Goal: Task Accomplishment & Management: Use online tool/utility

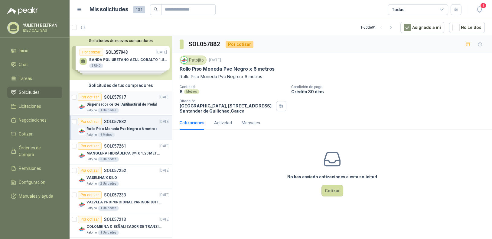
click at [135, 92] on article "Por cotizar SOL057917 [DATE] Dispensador de Gel Antibactirial de Pedal Patojito…" at bounding box center [121, 103] width 102 height 24
click at [130, 124] on div "Por cotizar SOL057882 [DATE]" at bounding box center [124, 121] width 92 height 7
click at [128, 150] on div "MANGUERA HIDRÁULICA 3/4 X 1.20 METROS DE LONGITUD HR-HR-ACOPLADA" at bounding box center [127, 153] width 83 height 7
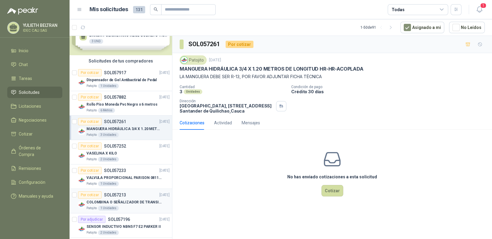
scroll to position [90, 0]
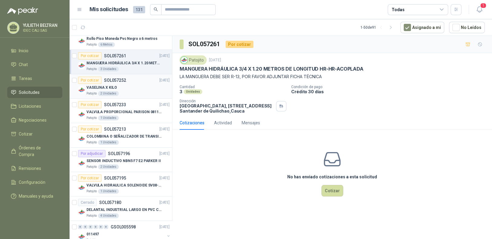
click at [121, 85] on div "VASELINA X KILO" at bounding box center [127, 87] width 83 height 7
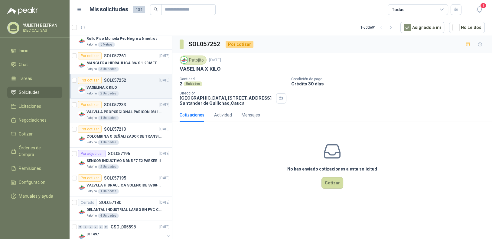
click at [128, 117] on div "Patojito 1 Unidades" at bounding box center [127, 118] width 83 height 5
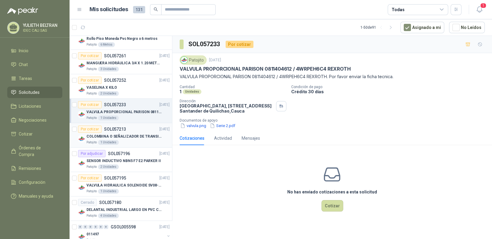
click at [128, 137] on p "COLOMBINA O SEÑALIZADOR DE TRANSITO" at bounding box center [123, 137] width 75 height 6
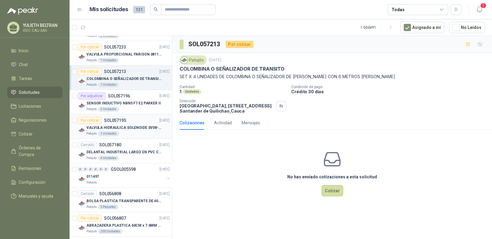
scroll to position [151, 0]
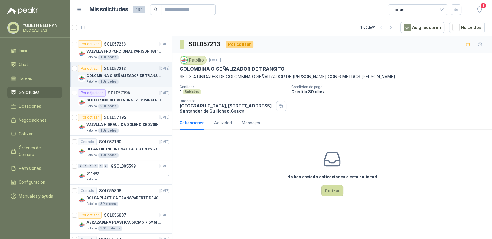
click at [132, 103] on div "SENSOR INDUCTIVO NBN5 F7 E2 PARKER II" at bounding box center [127, 100] width 83 height 7
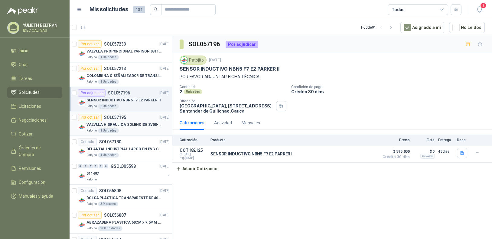
click at [131, 121] on div "VALVULA HIDRAULICA SOLENOIDE SV08-20 REF : SV08-3B-N-24DC-DG NORMALMENTE CERRADA" at bounding box center [127, 124] width 83 height 7
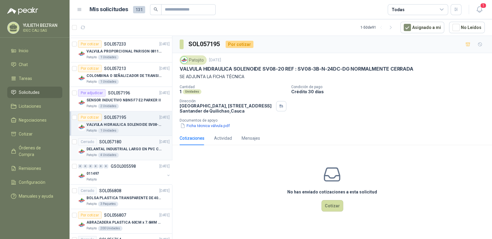
click at [136, 151] on div "DELANTAL INDUSTRIAL LARGO EN PVC COLOR AMARILLO" at bounding box center [127, 149] width 83 height 7
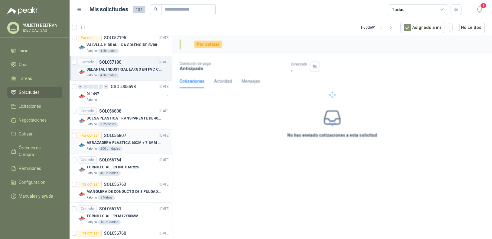
scroll to position [241, 0]
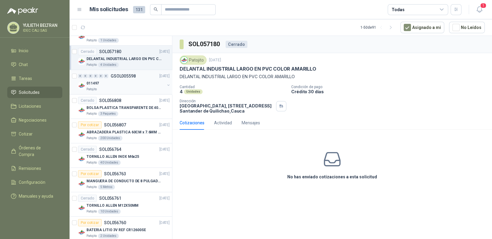
click at [131, 80] on div "011497" at bounding box center [125, 83] width 78 height 7
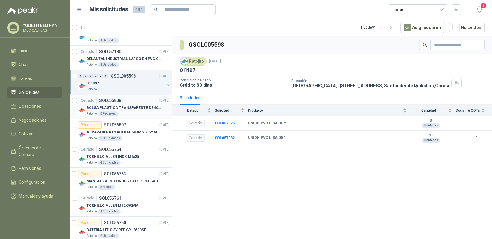
click at [134, 107] on p "BOLSA PLASTICA TRANSPARENTE DE 40*60 CMS" at bounding box center [123, 108] width 75 height 6
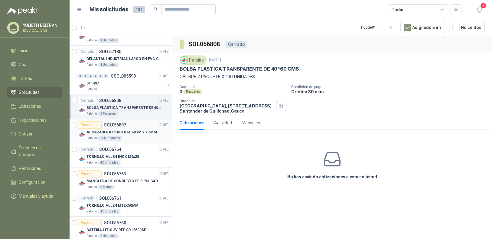
click at [135, 127] on div "Por cotizar SOL056807 [DATE]" at bounding box center [124, 125] width 92 height 7
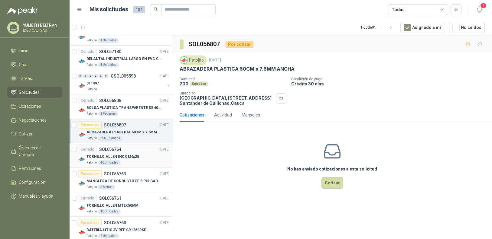
click at [120, 151] on div "Cerrado SOL056764 [DATE]" at bounding box center [124, 149] width 92 height 7
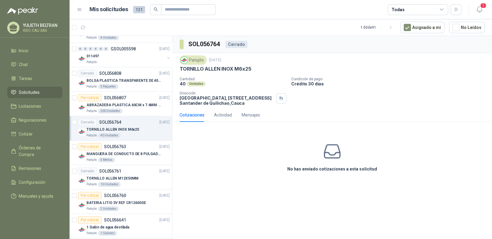
scroll to position [302, 0]
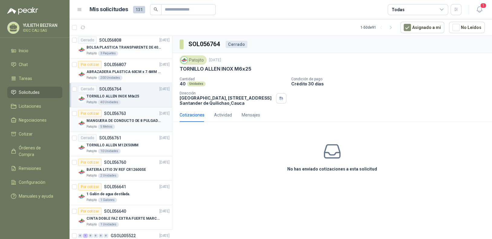
click at [131, 125] on div "Patojito 5 Metros" at bounding box center [127, 127] width 83 height 5
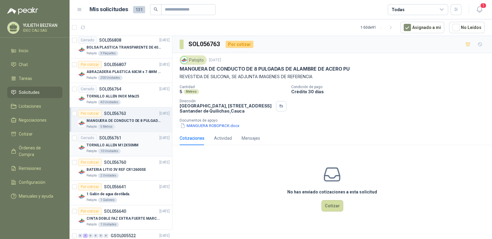
click at [131, 143] on p "TORNILLO ALLEN M12X50MM" at bounding box center [112, 146] width 52 height 6
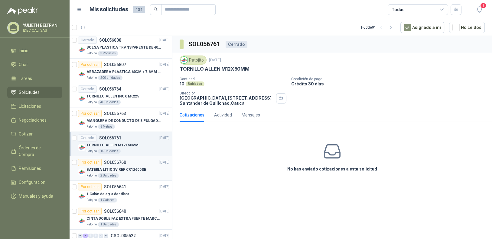
click at [133, 162] on div "Por cotizar SOL056760 [DATE]" at bounding box center [124, 162] width 92 height 7
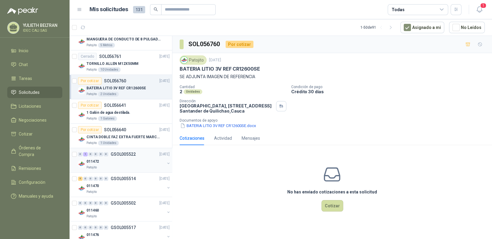
scroll to position [393, 0]
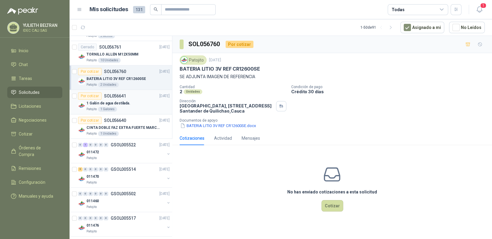
click at [135, 104] on div "1 Galón de agua destilada." at bounding box center [127, 103] width 83 height 7
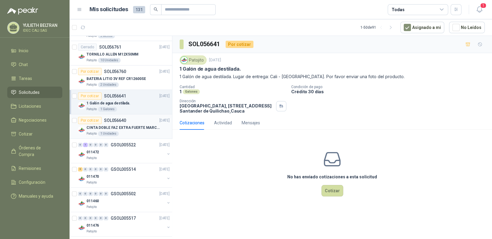
click at [133, 124] on div "CINTA DOBLE FAZ EXTRA FUERTE MARCA:3M" at bounding box center [127, 127] width 83 height 7
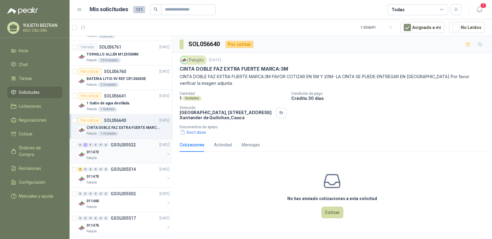
click at [131, 150] on div "011472" at bounding box center [125, 152] width 78 height 7
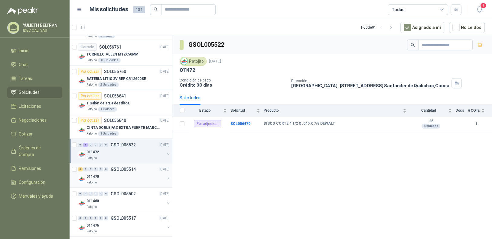
click at [128, 169] on p "GSOL005514" at bounding box center [123, 169] width 25 height 4
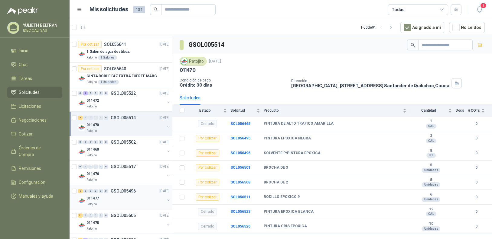
scroll to position [453, 0]
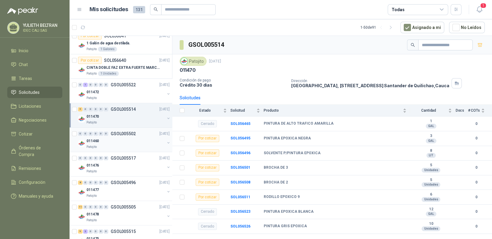
click at [130, 134] on p "GSOL005502" at bounding box center [123, 134] width 25 height 4
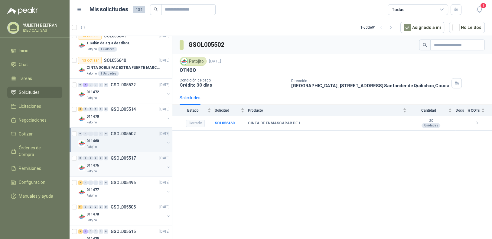
click at [131, 165] on div "011476" at bounding box center [125, 165] width 78 height 7
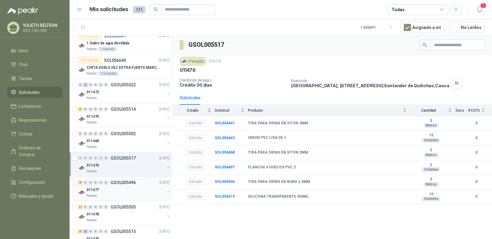
click at [131, 187] on div "011477" at bounding box center [125, 189] width 78 height 7
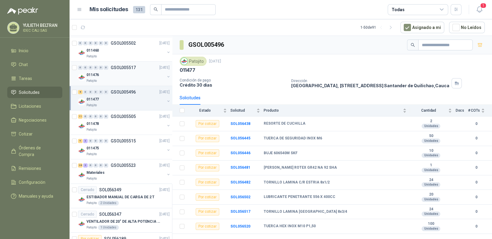
scroll to position [544, 0]
click at [134, 128] on div "Patojito" at bounding box center [125, 129] width 78 height 5
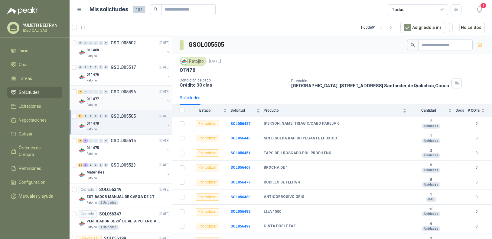
click at [128, 92] on p "GSOL005496" at bounding box center [123, 92] width 25 height 4
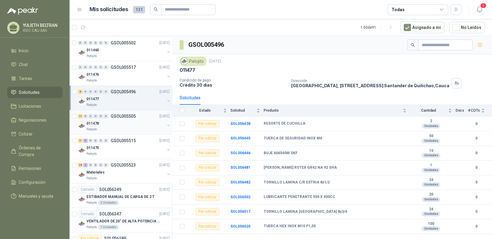
click at [123, 122] on div "011478" at bounding box center [125, 123] width 78 height 7
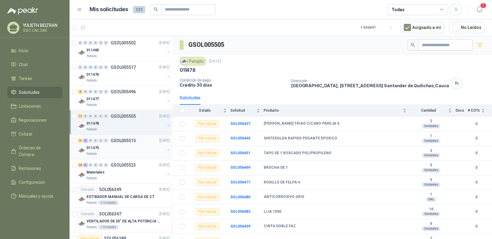
click at [130, 144] on div "011475" at bounding box center [125, 147] width 78 height 7
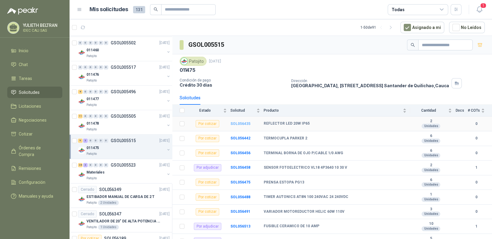
click at [238, 124] on b "SOL056435" at bounding box center [240, 124] width 20 height 4
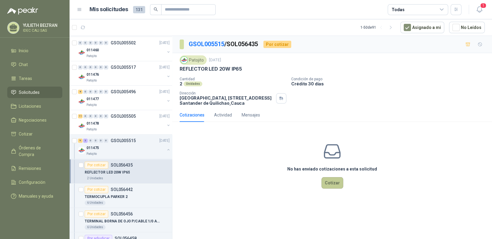
click at [333, 184] on button "Cotizar" at bounding box center [332, 182] width 22 height 11
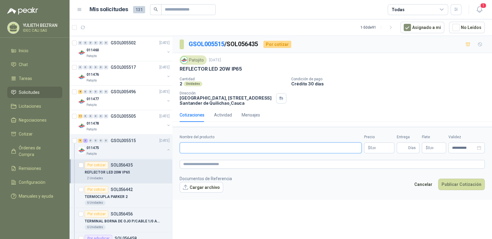
click at [319, 148] on input "Nombre del producto" at bounding box center [271, 148] width 182 height 11
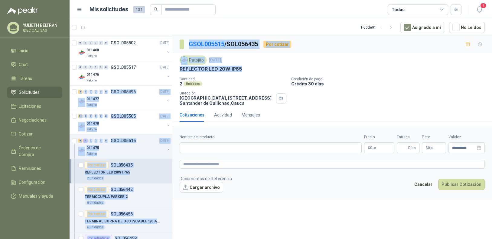
drag, startPoint x: 241, startPoint y: 68, endPoint x: 180, endPoint y: 69, distance: 61.4
click at [171, 70] on div "Solicitudes de nuevos compradores Por cotizar SOL057943 [DATE] BANDA POLIURETAN…" at bounding box center [281, 139] width 422 height 206
drag, startPoint x: 190, startPoint y: 69, endPoint x: 183, endPoint y: 70, distance: 6.4
click at [190, 70] on p "REFLECTOR LED 20W IP65" at bounding box center [211, 69] width 62 height 6
click at [183, 70] on p "REFLECTOR LED 20W IP65" at bounding box center [211, 69] width 62 height 6
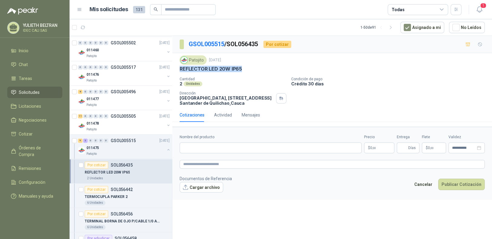
drag, startPoint x: 180, startPoint y: 69, endPoint x: 242, endPoint y: 70, distance: 62.6
click at [242, 70] on div "REFLECTOR LED 20W IP65" at bounding box center [332, 69] width 305 height 6
copy p "REFLECTOR LED 20W IP65"
paste input "**********"
type input "**********"
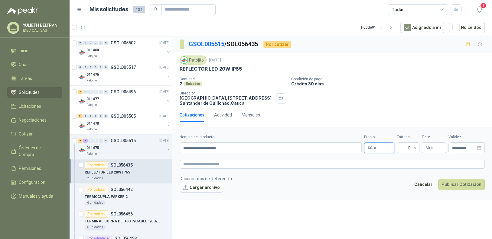
click at [378, 146] on p "$ 0 ,00" at bounding box center [379, 148] width 30 height 11
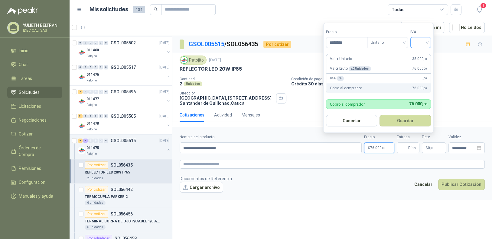
click at [429, 44] on div at bounding box center [420, 42] width 21 height 11
type input "********"
click at [425, 58] on div "19%" at bounding box center [421, 55] width 11 height 7
click at [399, 41] on span "Unitario" at bounding box center [389, 42] width 34 height 9
click at [395, 55] on div "Unitario" at bounding box center [388, 55] width 31 height 7
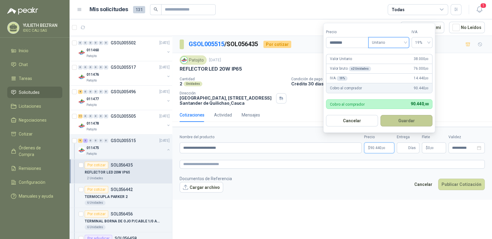
click at [409, 118] on button "Guardar" at bounding box center [406, 120] width 52 height 11
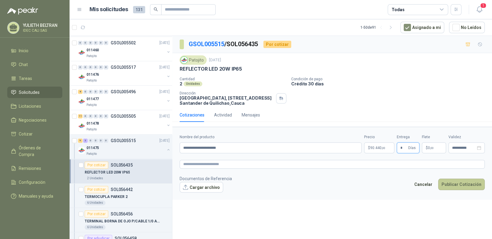
type input "*"
click at [465, 183] on button "Publicar Cotización" at bounding box center [461, 184] width 47 height 11
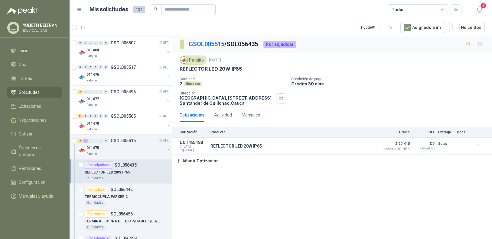
click at [122, 166] on div "Por adjudicar SOL056435" at bounding box center [111, 165] width 52 height 7
click at [120, 149] on div "011475" at bounding box center [125, 147] width 78 height 7
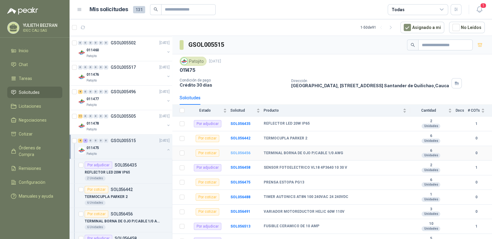
click at [237, 152] on b "SOL056456" at bounding box center [240, 153] width 20 height 4
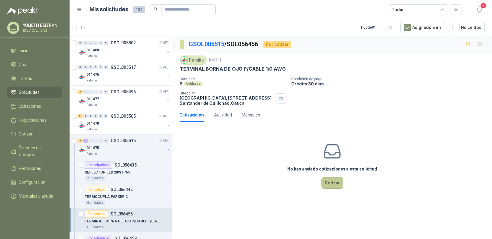
click at [331, 182] on button "Cotizar" at bounding box center [332, 182] width 22 height 11
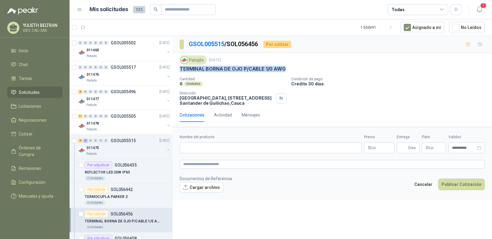
drag, startPoint x: 283, startPoint y: 68, endPoint x: 200, endPoint y: 72, distance: 83.2
click at [181, 72] on div "Patojito [DATE] TERMINAL [PERSON_NAME] P/CABLE 1/0 AWG Cantidad 6 Unidades Cond…" at bounding box center [332, 81] width 305 height 50
drag, startPoint x: 204, startPoint y: 71, endPoint x: 179, endPoint y: 70, distance: 24.8
click at [181, 70] on p "TERMINAL BORNA DE OJO P/CABLE 1/0 AWG" at bounding box center [233, 69] width 106 height 6
click at [180, 69] on p "TERMINAL BORNA DE OJO P/CABLE 1/0 AWG" at bounding box center [233, 69] width 106 height 6
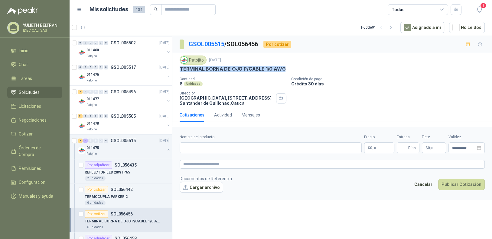
drag, startPoint x: 180, startPoint y: 68, endPoint x: 288, endPoint y: 66, distance: 108.2
click at [288, 66] on div "TERMINAL BORNA DE OJO P/CABLE 1/0 AWG" at bounding box center [332, 69] width 305 height 6
copy p "TERMINAL BORNA DE OJO P/CABLE 1/0 AWG"
paste input "**********"
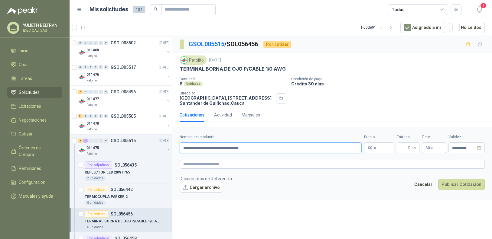
type input "**********"
click at [377, 147] on p "$ 0 ,00" at bounding box center [379, 148] width 30 height 11
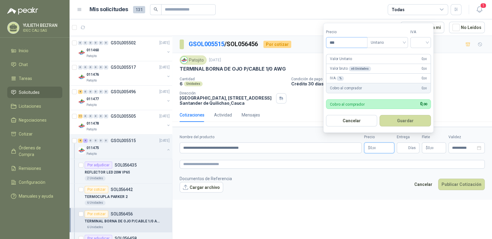
click at [350, 40] on input "***" at bounding box center [346, 42] width 41 height 10
click at [429, 40] on div at bounding box center [420, 42] width 21 height 11
type input "*******"
click at [422, 53] on div "19%" at bounding box center [421, 55] width 11 height 7
click at [413, 120] on button "Guardar" at bounding box center [406, 120] width 52 height 11
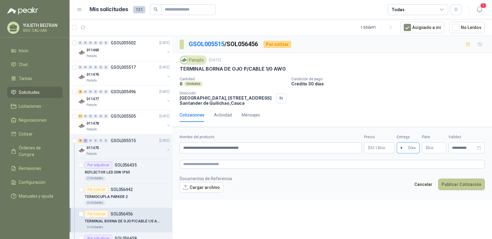
type input "*"
click at [467, 185] on button "Publicar Cotización" at bounding box center [461, 184] width 47 height 11
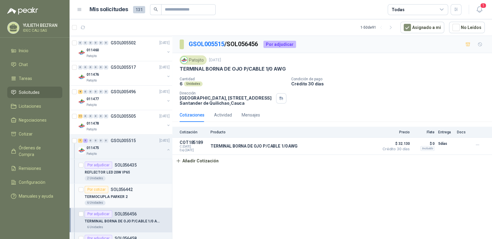
click at [127, 189] on p "SOL056442" at bounding box center [122, 190] width 22 height 4
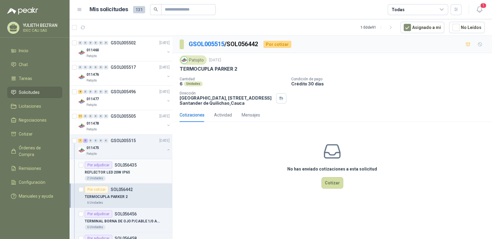
click at [127, 167] on div "Por adjudicar SOL056435" at bounding box center [111, 165] width 52 height 7
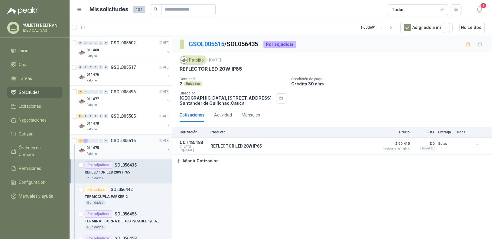
click at [115, 144] on div "011475" at bounding box center [125, 147] width 78 height 7
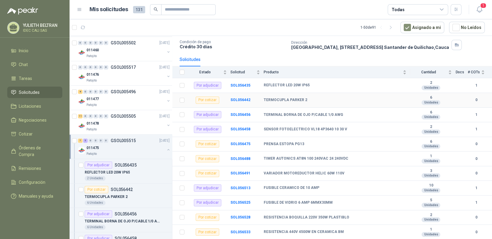
scroll to position [51, 0]
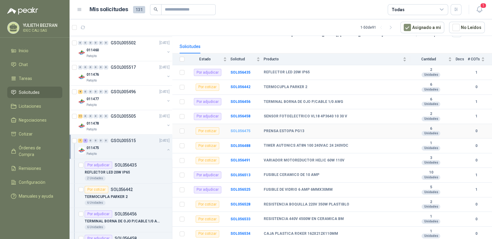
click at [236, 130] on b "SOL056475" at bounding box center [240, 131] width 20 height 4
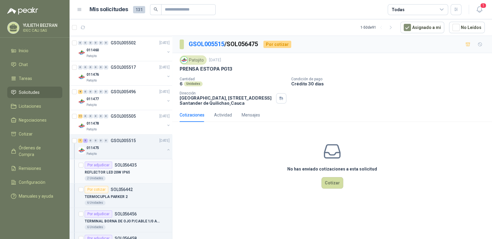
click at [119, 176] on div "2 Unidades" at bounding box center [127, 178] width 85 height 5
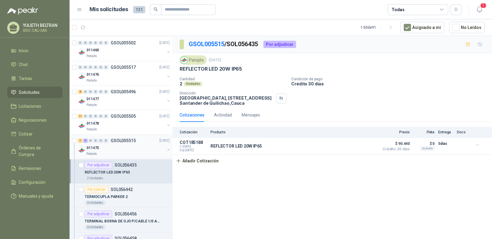
click at [114, 144] on div "011475" at bounding box center [125, 147] width 78 height 7
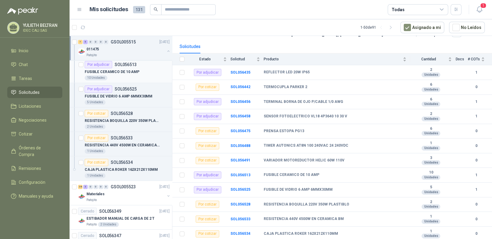
scroll to position [876, 0]
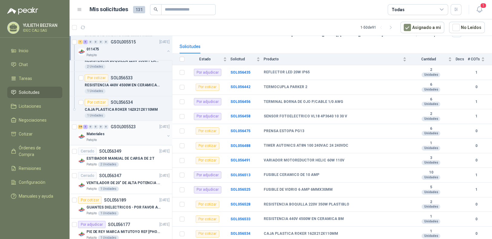
click at [118, 131] on div "Materiales" at bounding box center [125, 134] width 78 height 7
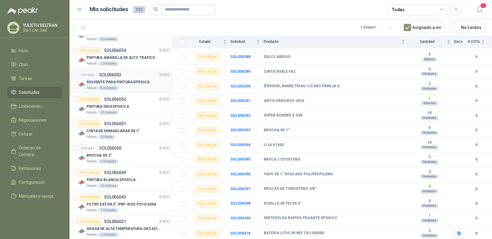
scroll to position [1372, 0]
